Goal: Check status: Check status

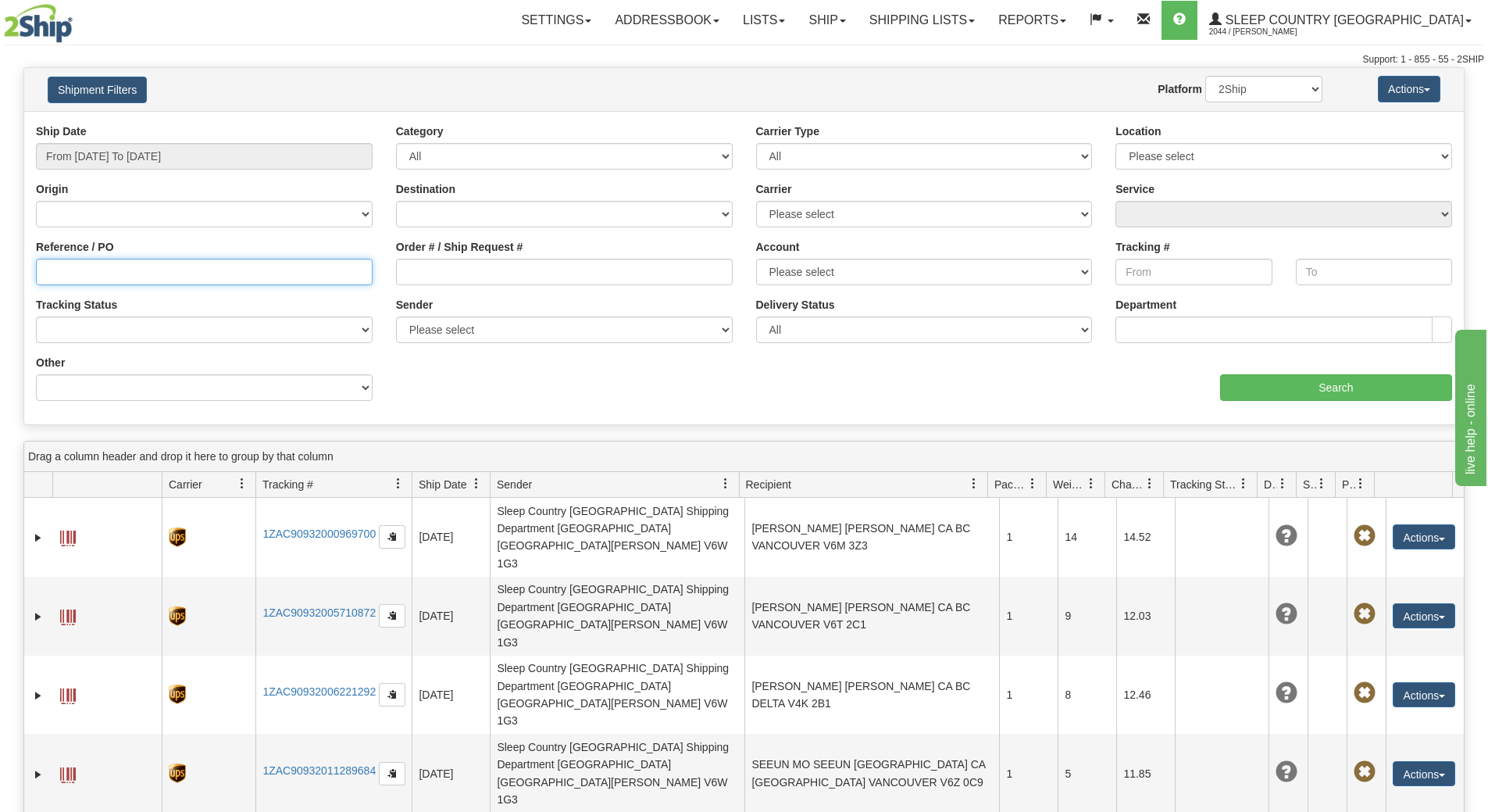
click at [120, 271] on input "Reference / PO" at bounding box center [203, 272] width 337 height 27
paste input "9000H961869"
type input "9000H961869"
click at [100, 162] on input "From [DATE] To [DATE]" at bounding box center [203, 156] width 337 height 27
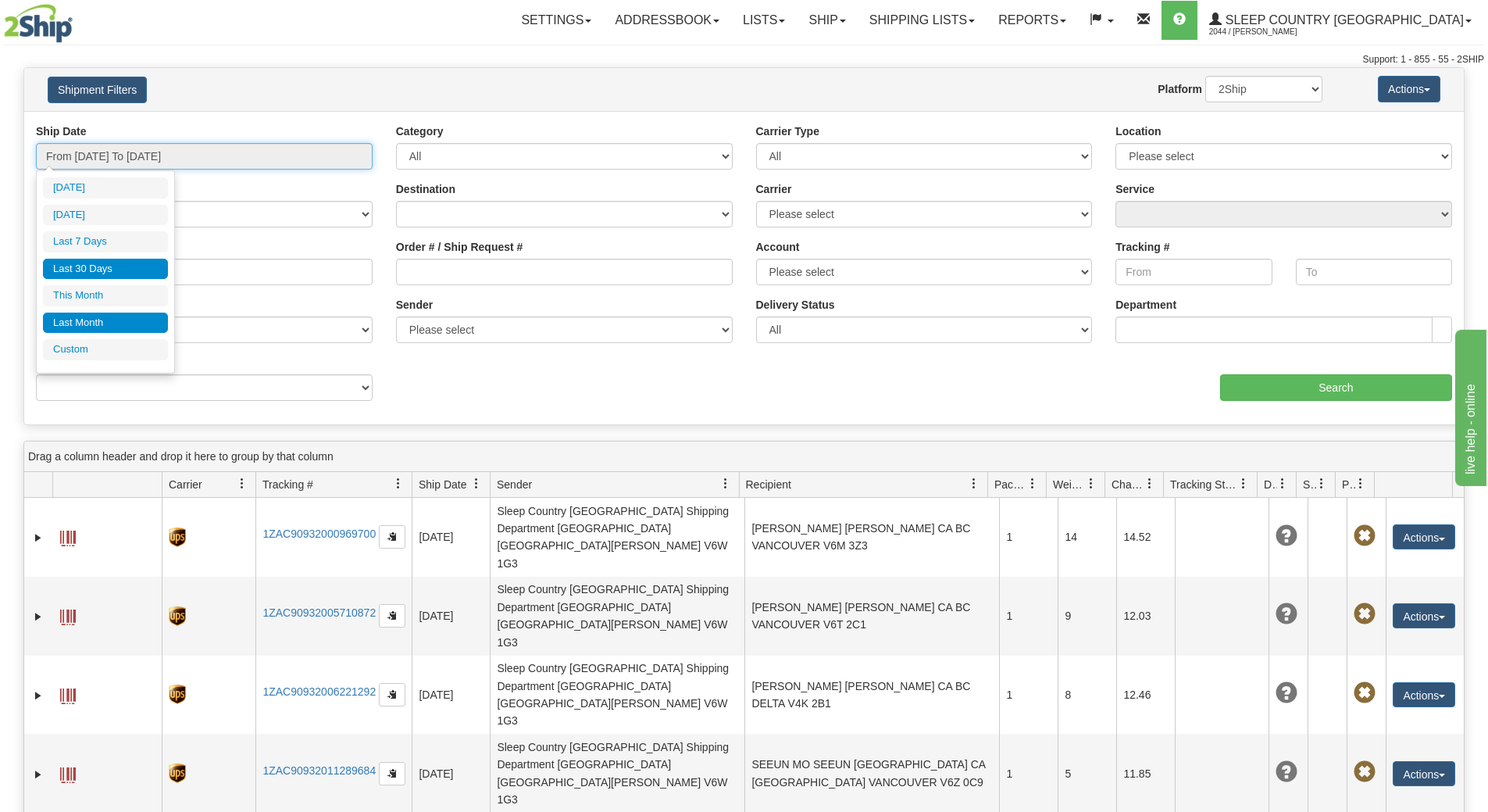
type input "[DATE]"
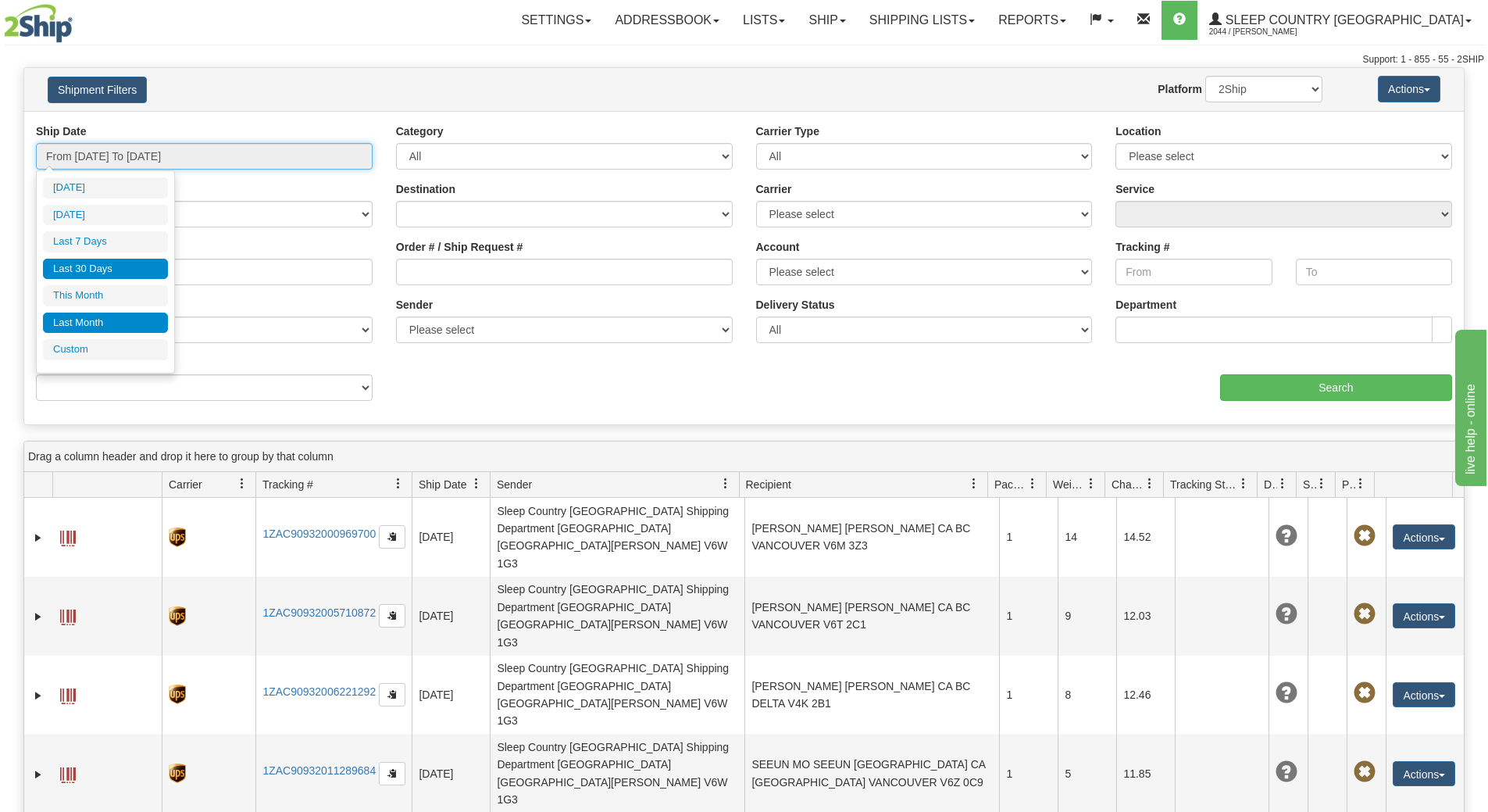
type input "[DATE]"
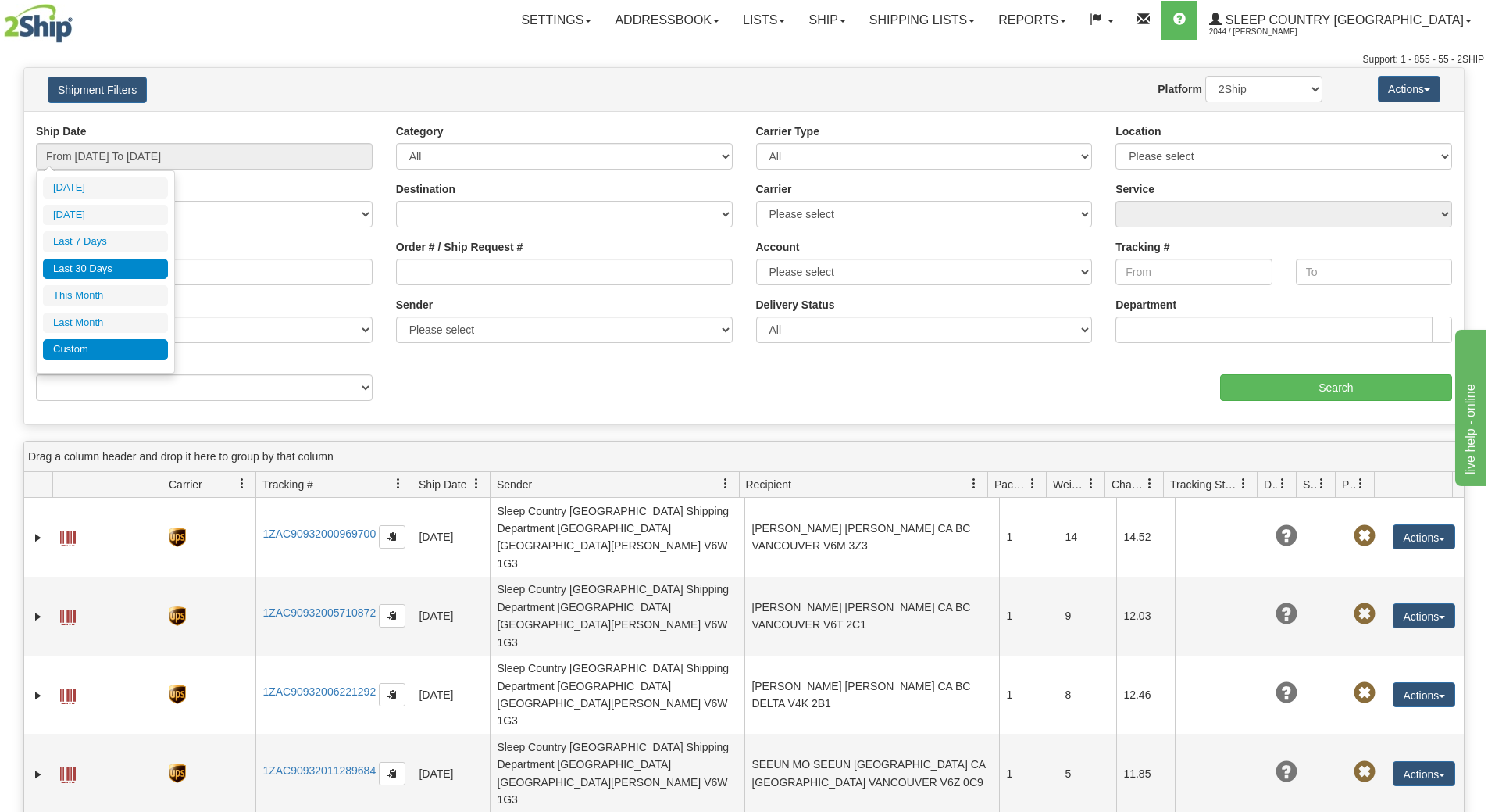
click at [116, 352] on li "Custom" at bounding box center [105, 350] width 125 height 21
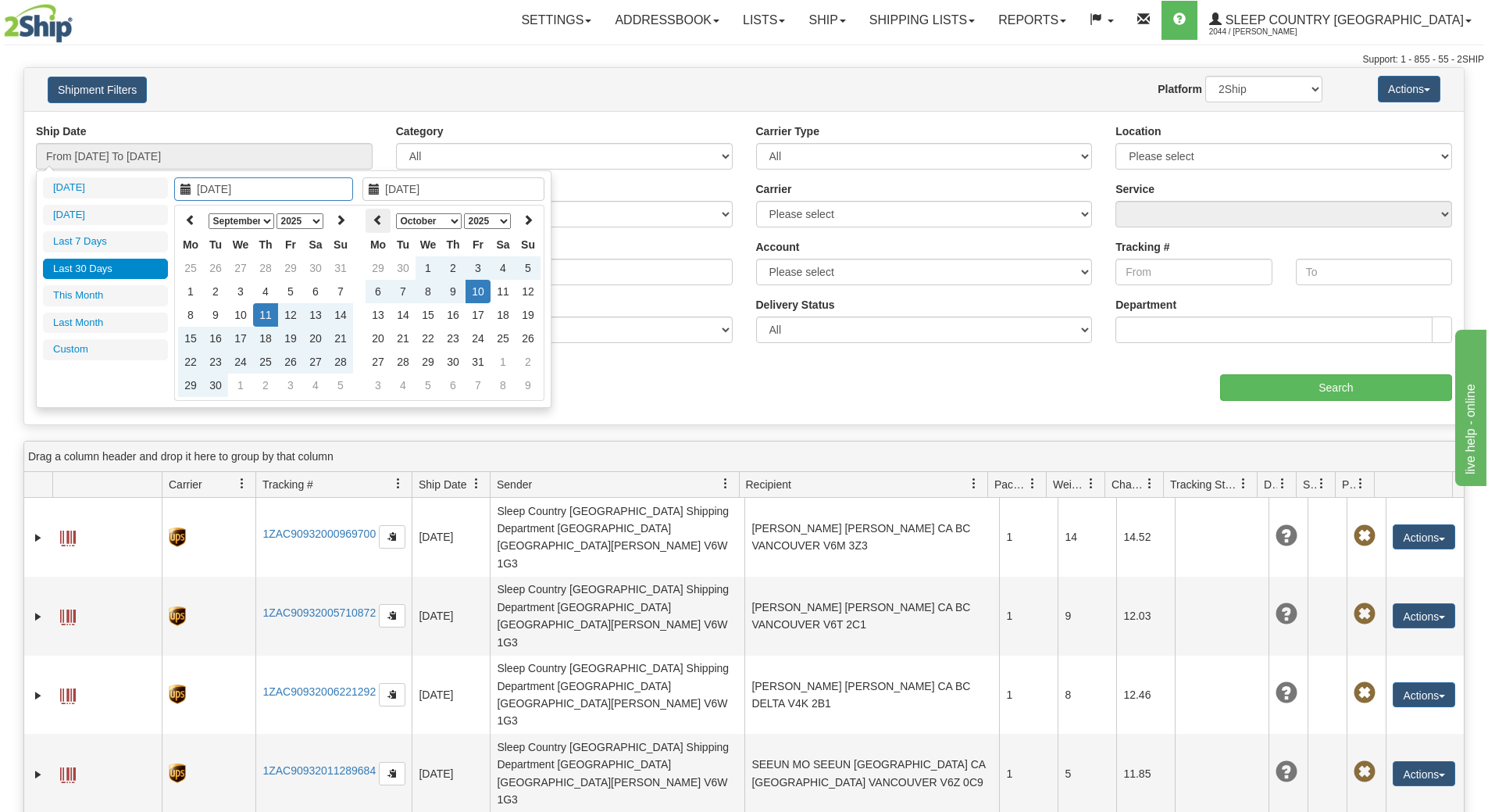
type input "[DATE]"
click at [183, 220] on th at bounding box center [191, 220] width 25 height 24
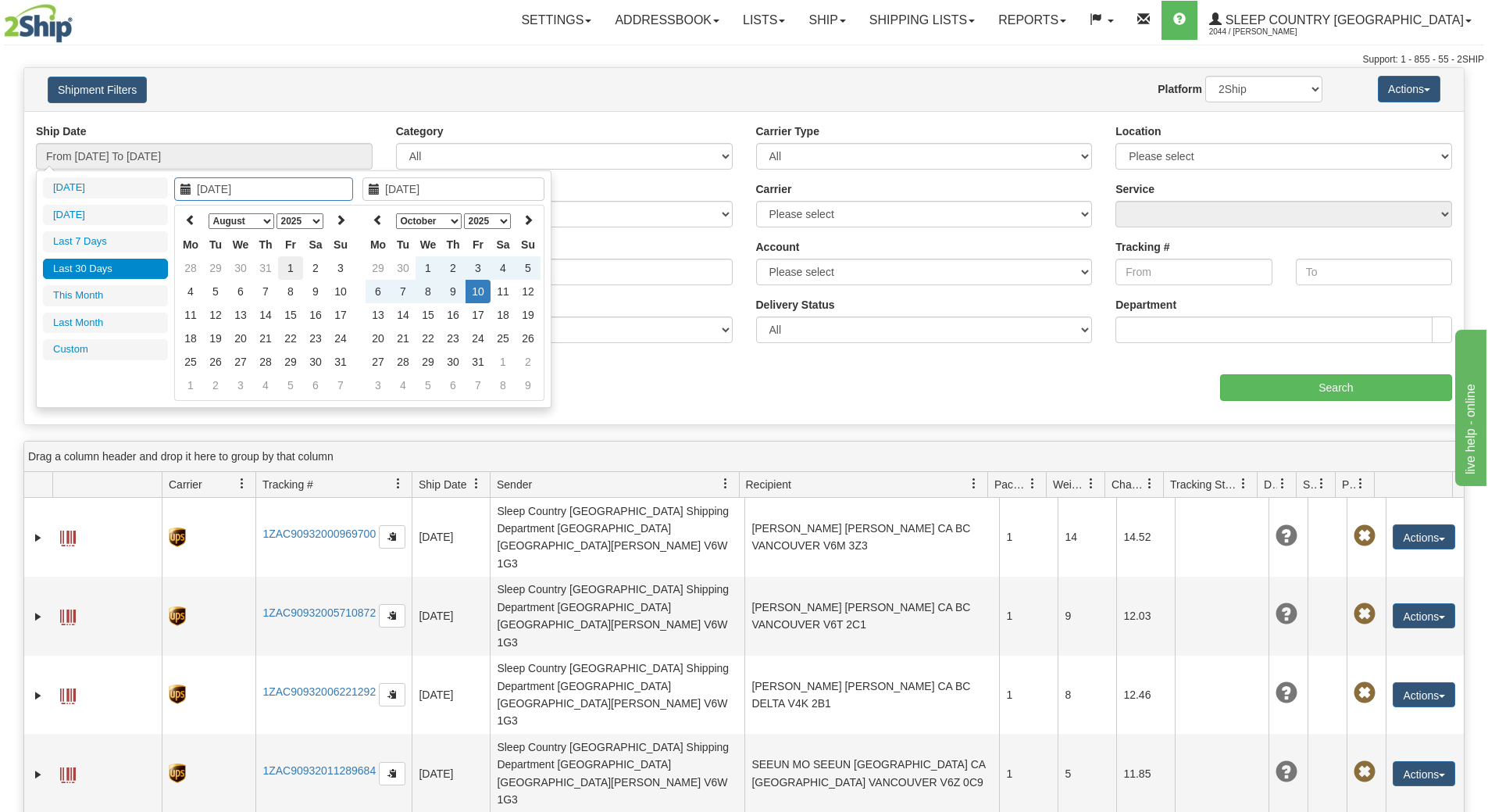
type input "[DATE]"
click at [297, 267] on td "1" at bounding box center [291, 267] width 25 height 23
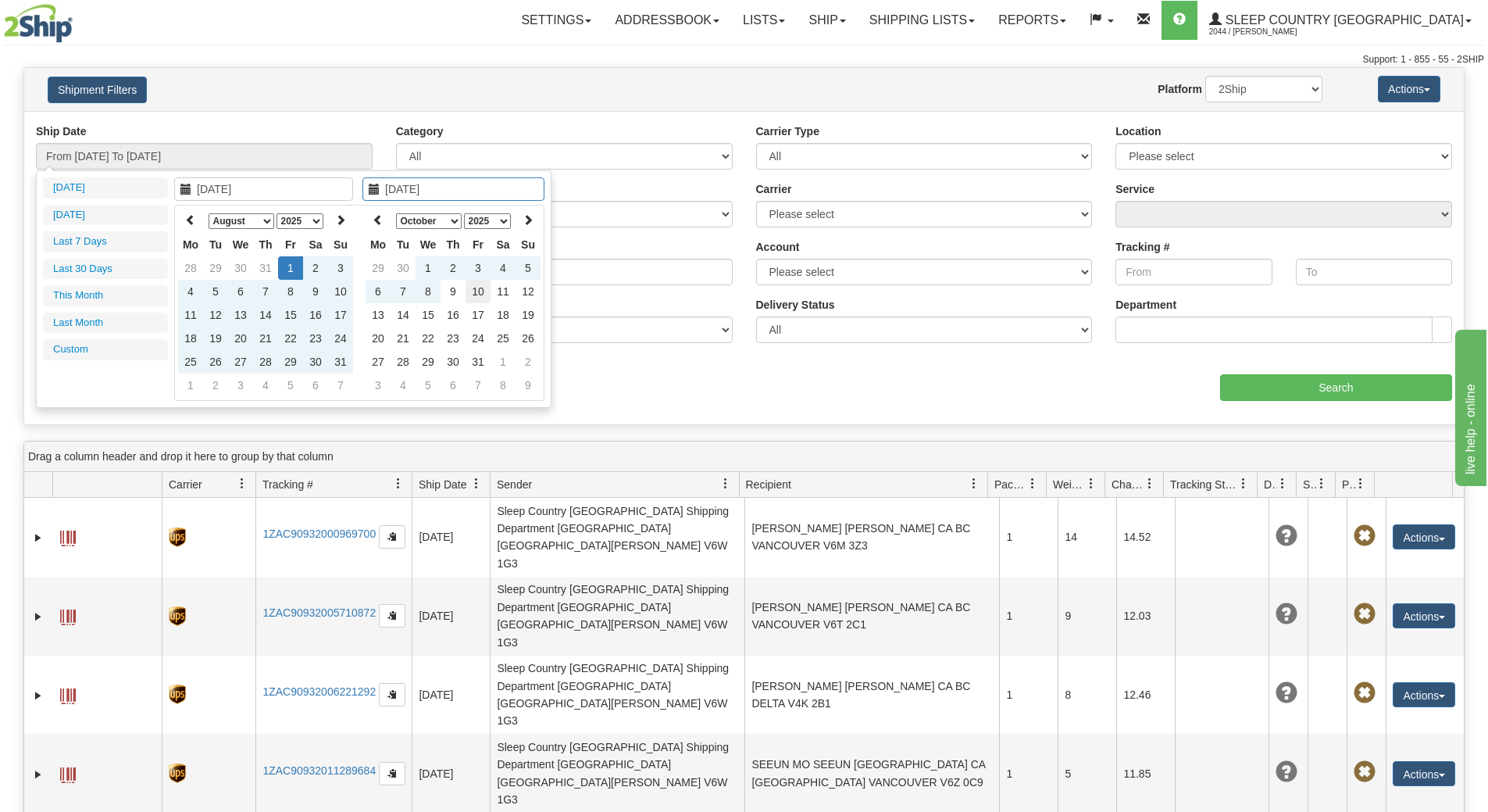
type input "[DATE]"
click at [475, 297] on td "10" at bounding box center [478, 291] width 25 height 23
type input "From [DATE] To [DATE]"
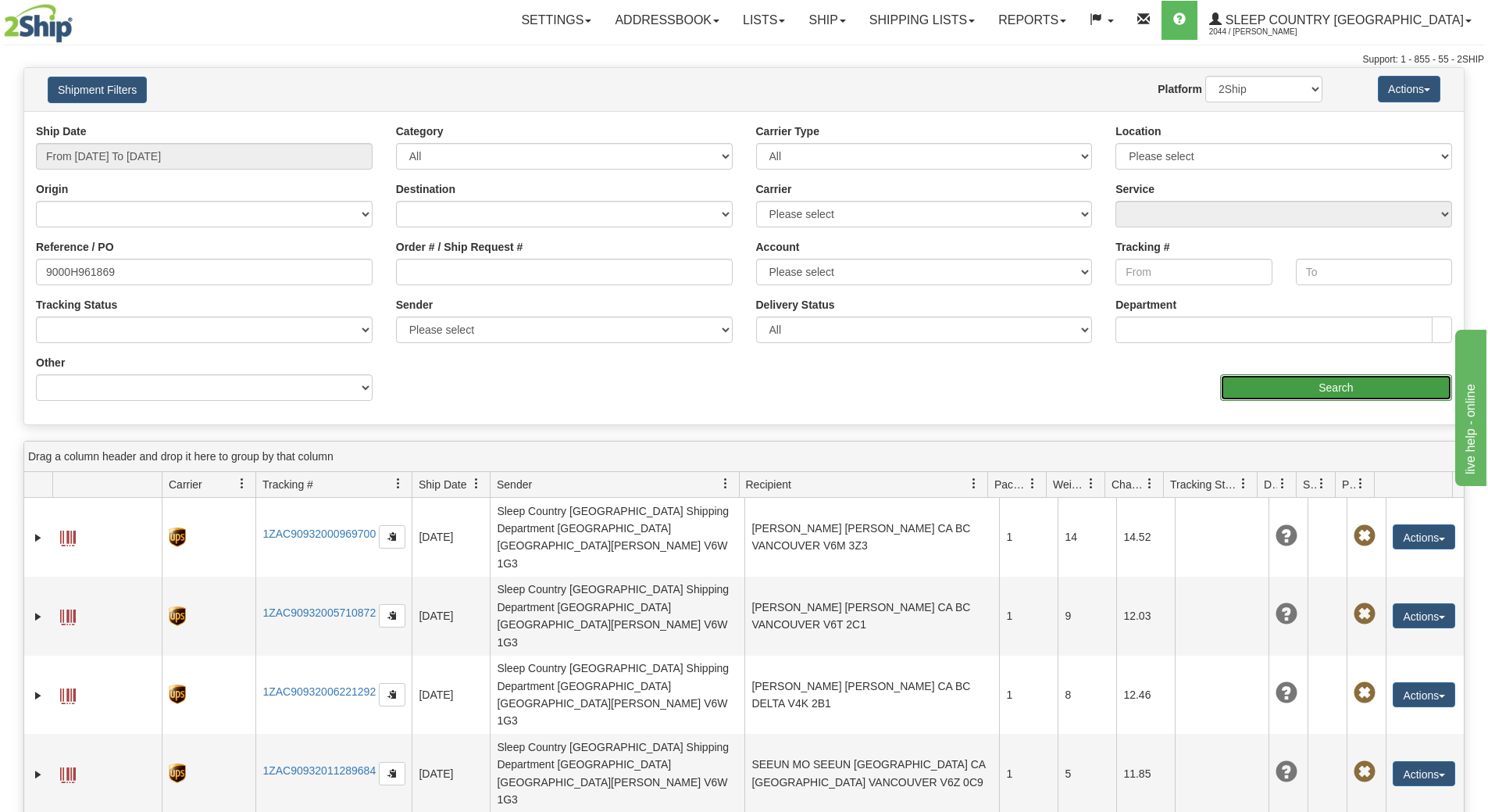
click at [1244, 393] on input "Search" at bounding box center [1337, 387] width 232 height 27
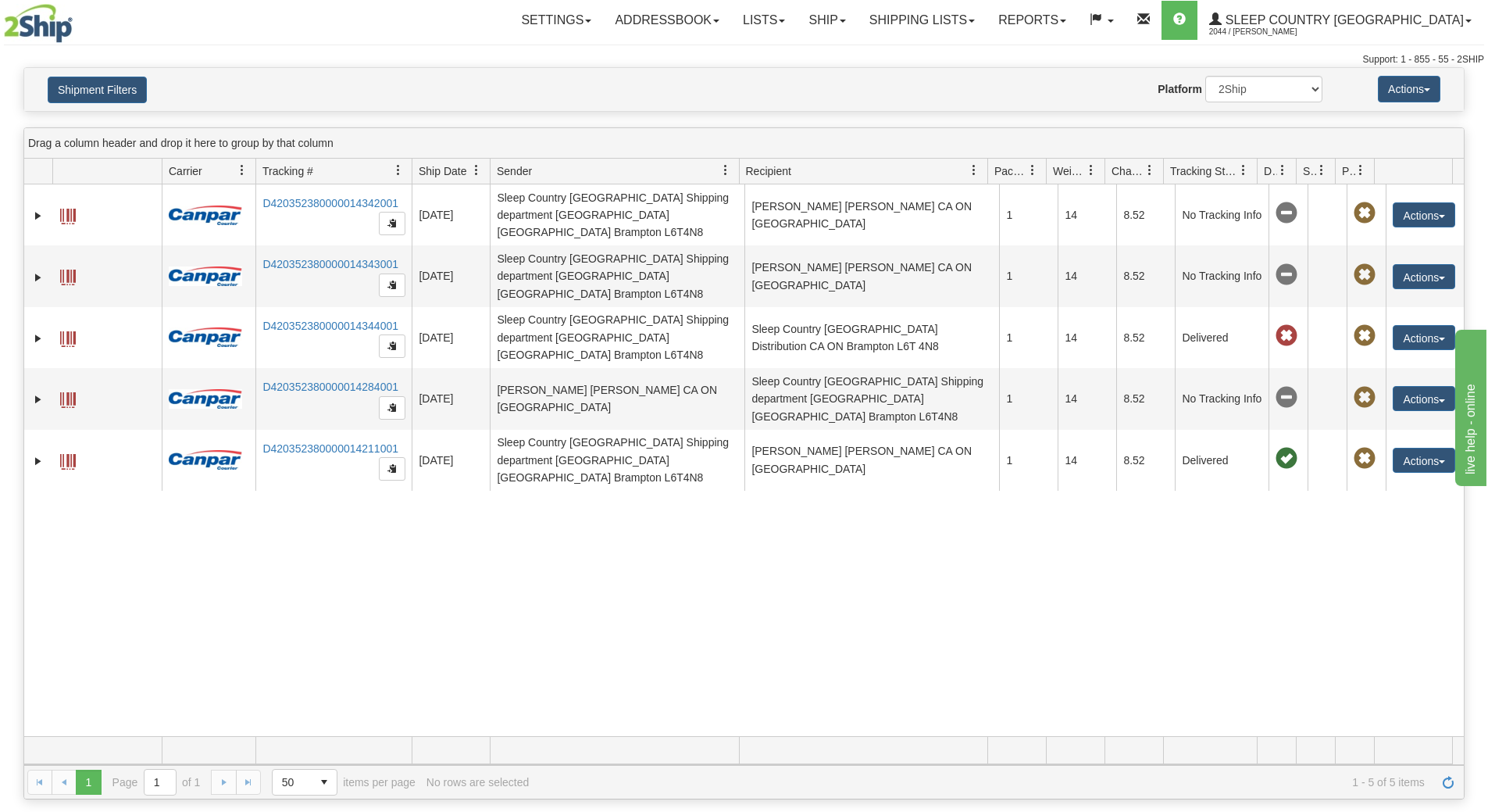
click at [677, 507] on div "31429939 2044 D420352380000014342001 [DATE] [DATE] 04:52:10 PM Sleep Country [G…" at bounding box center [744, 459] width 1440 height 551
